Goal: Check status: Check status

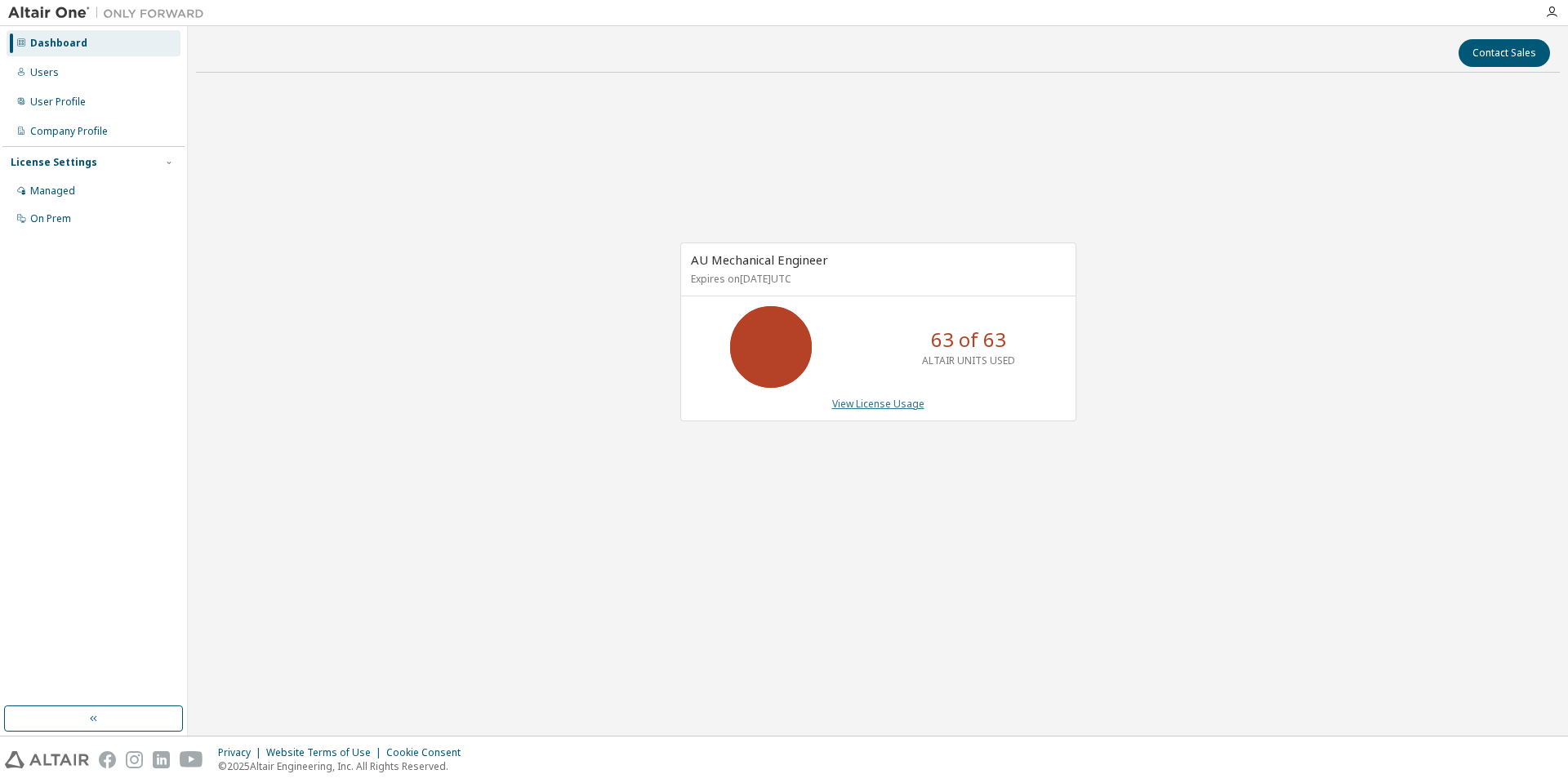
click at [869, 410] on link "View License Usage" at bounding box center [878, 404] width 93 height 14
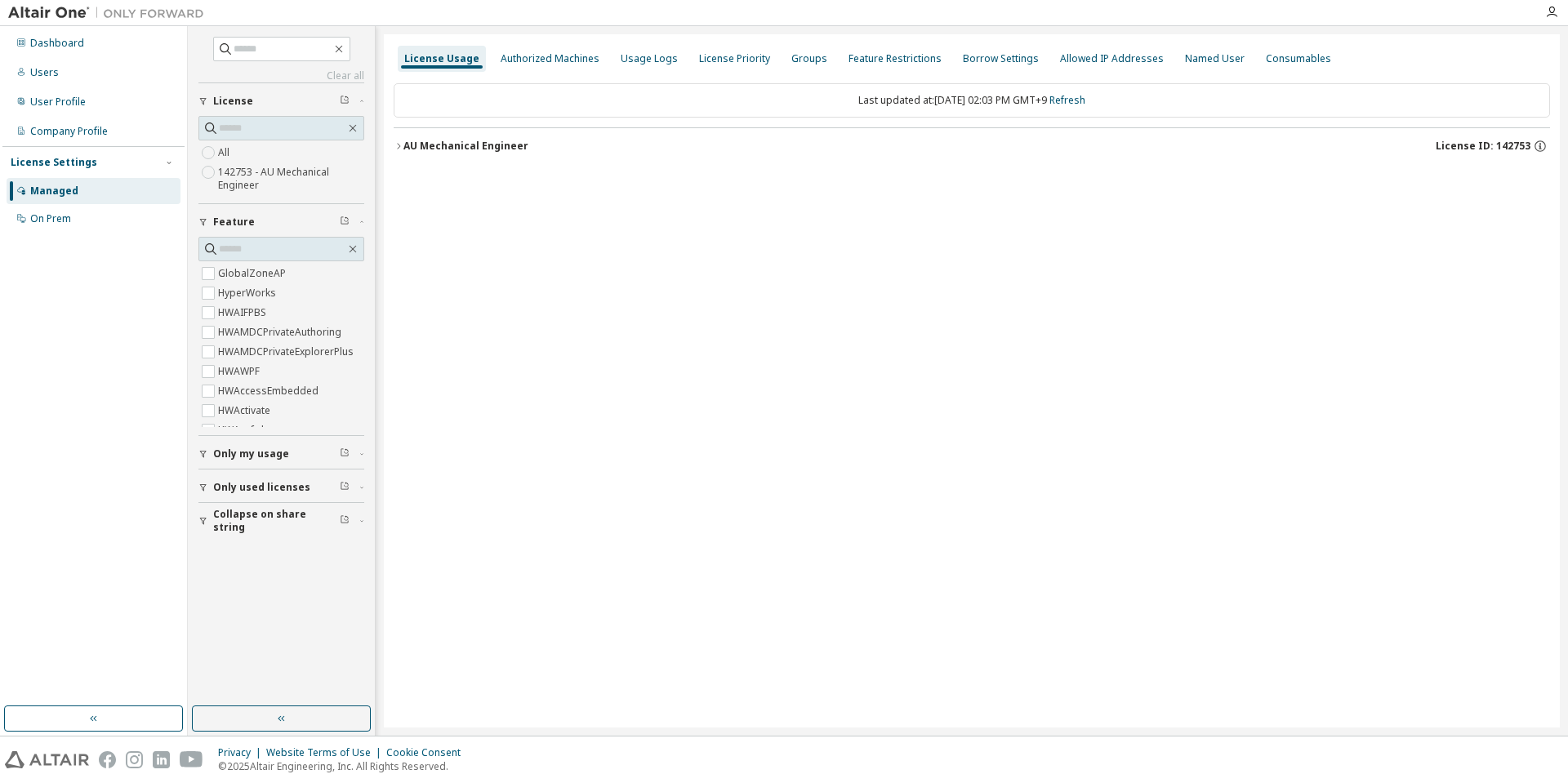
click at [436, 144] on div "AU Mechanical Engineer" at bounding box center [466, 146] width 125 height 13
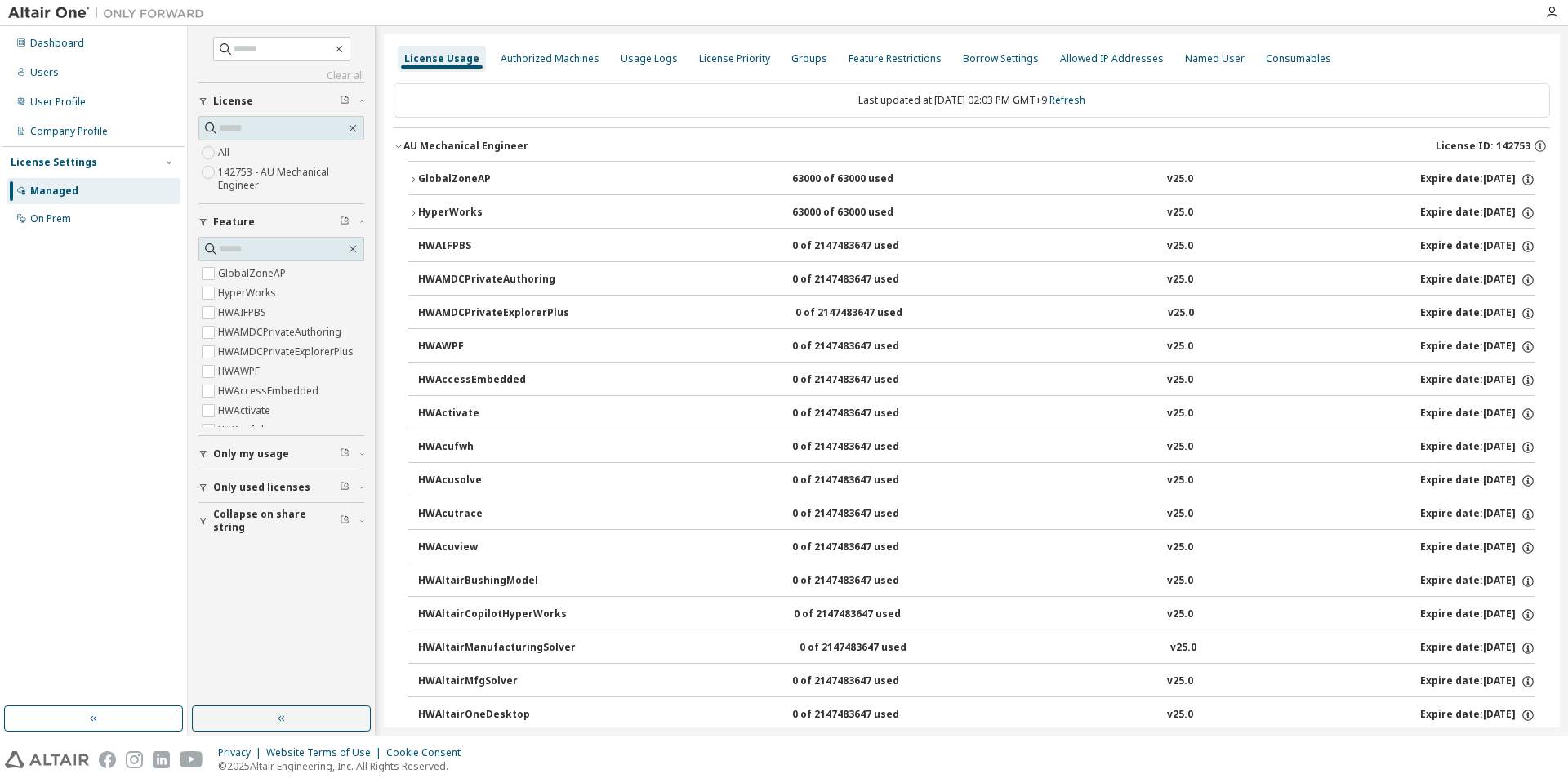
click at [412, 212] on icon "button" at bounding box center [413, 213] width 10 height 10
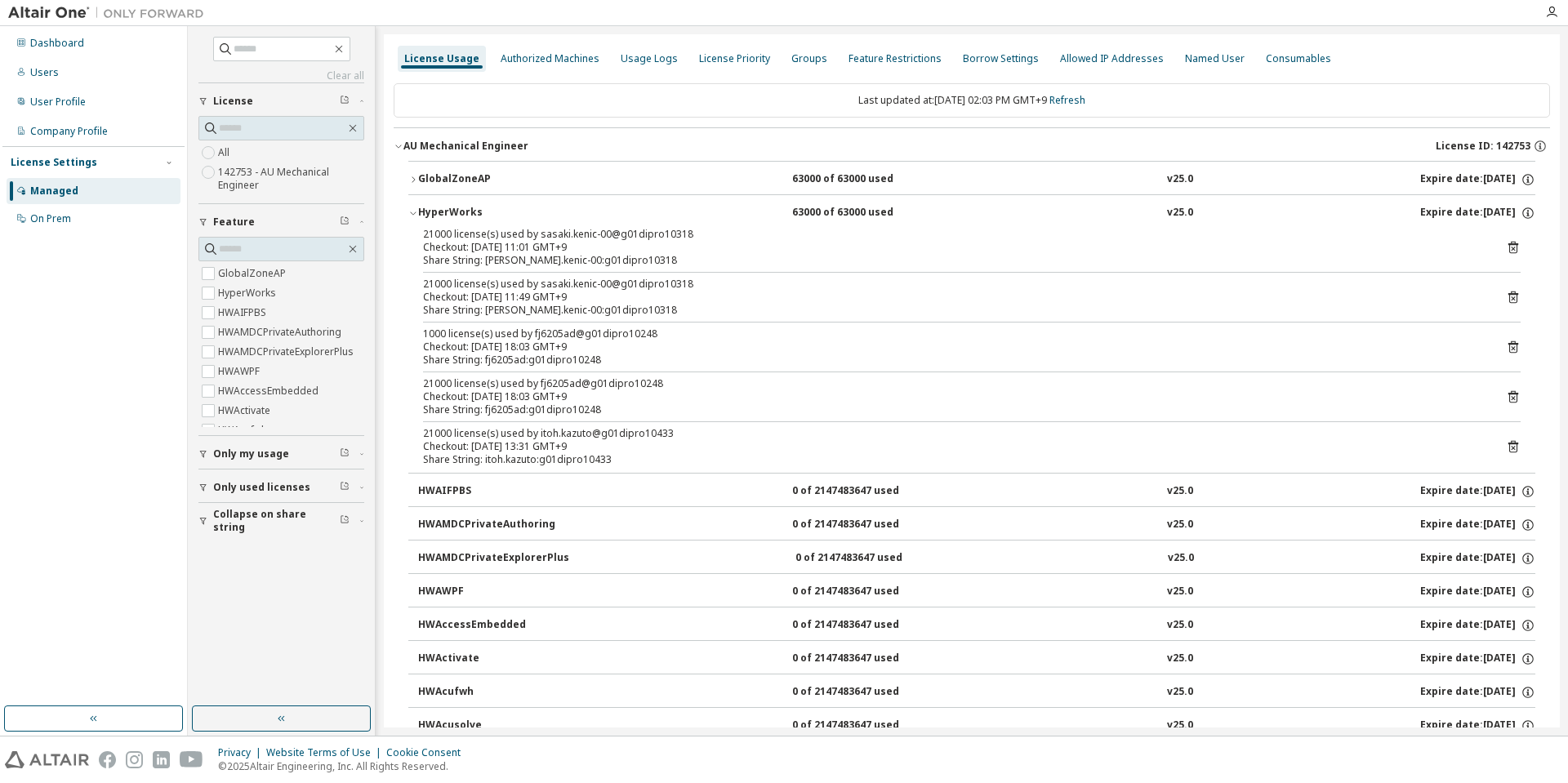
click at [418, 207] on div "HyperWorks" at bounding box center [492, 213] width 147 height 15
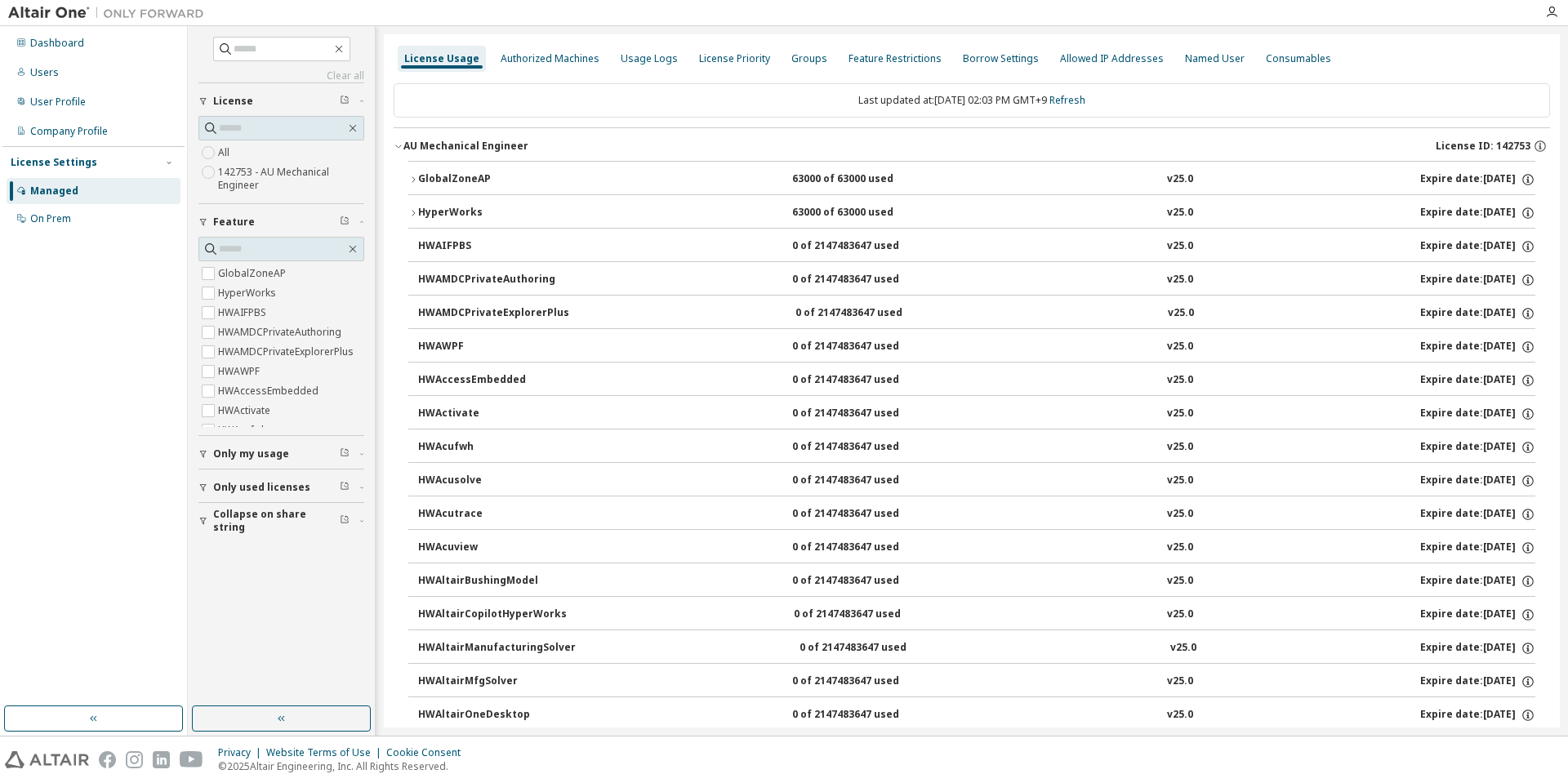
click at [414, 178] on icon "button" at bounding box center [413, 180] width 10 height 10
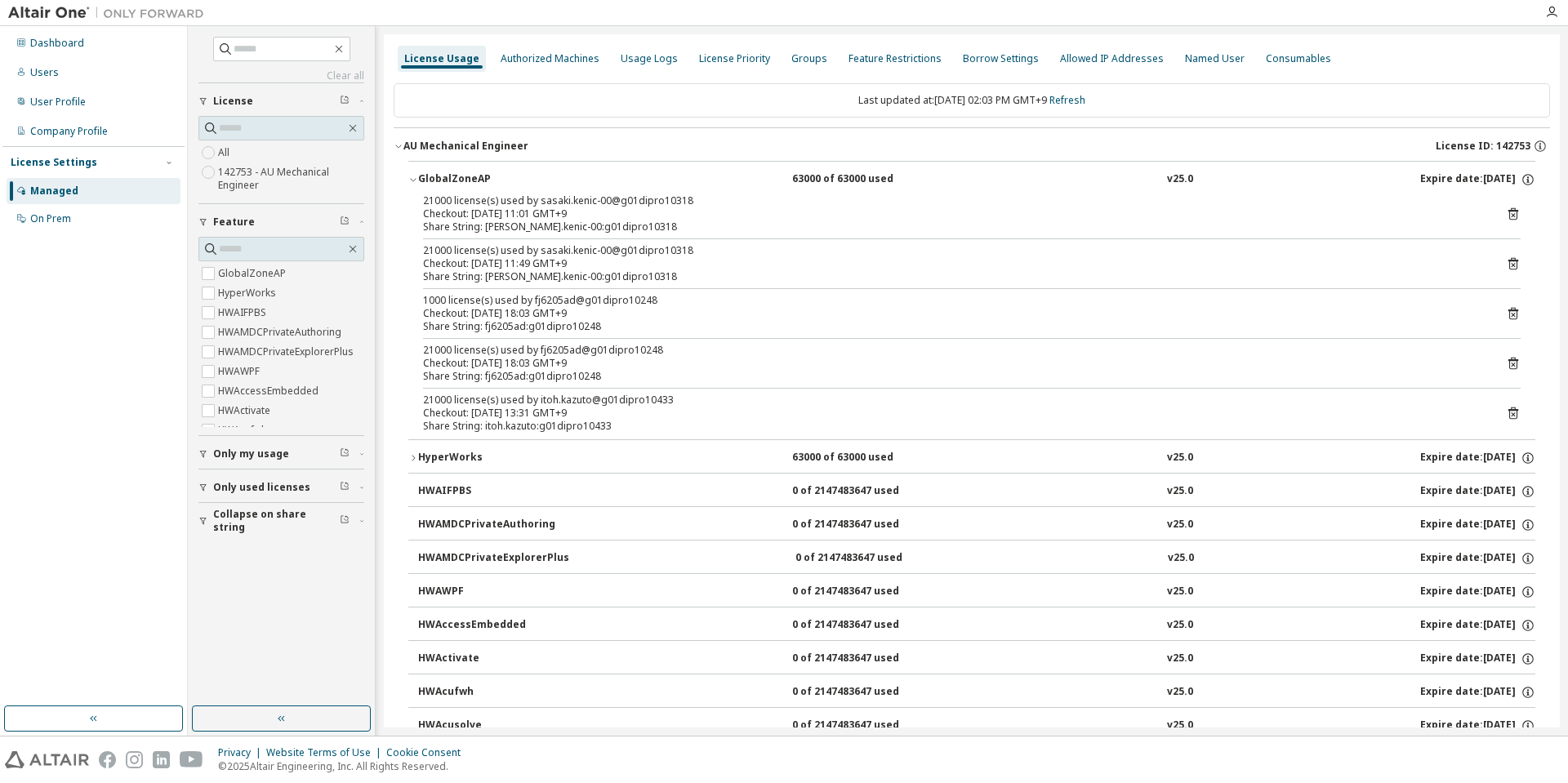
click at [414, 178] on icon "button" at bounding box center [413, 180] width 10 height 10
